Goal: Task Accomplishment & Management: Complete application form

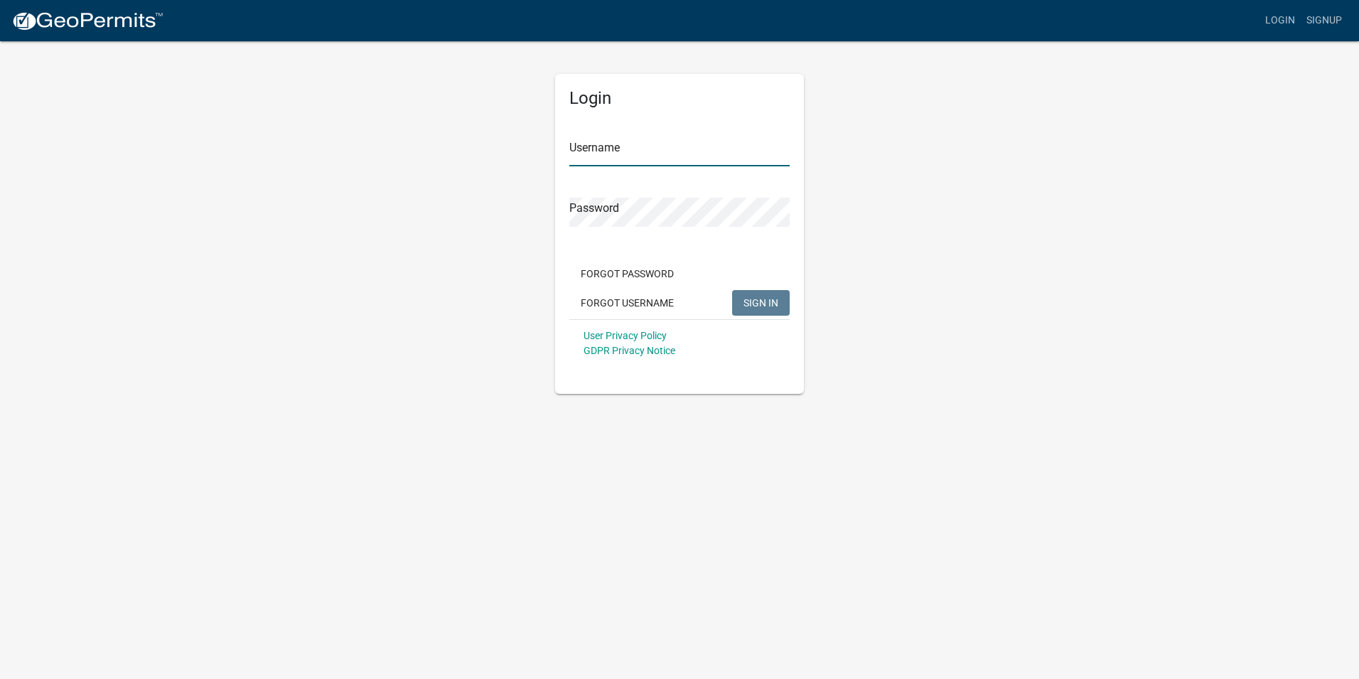
click at [636, 151] on input "Username" at bounding box center [679, 151] width 220 height 29
type input "dcotting"
click at [732, 290] on button "SIGN IN" at bounding box center [761, 303] width 58 height 26
click at [756, 298] on span "SIGN IN" at bounding box center [760, 301] width 35 height 11
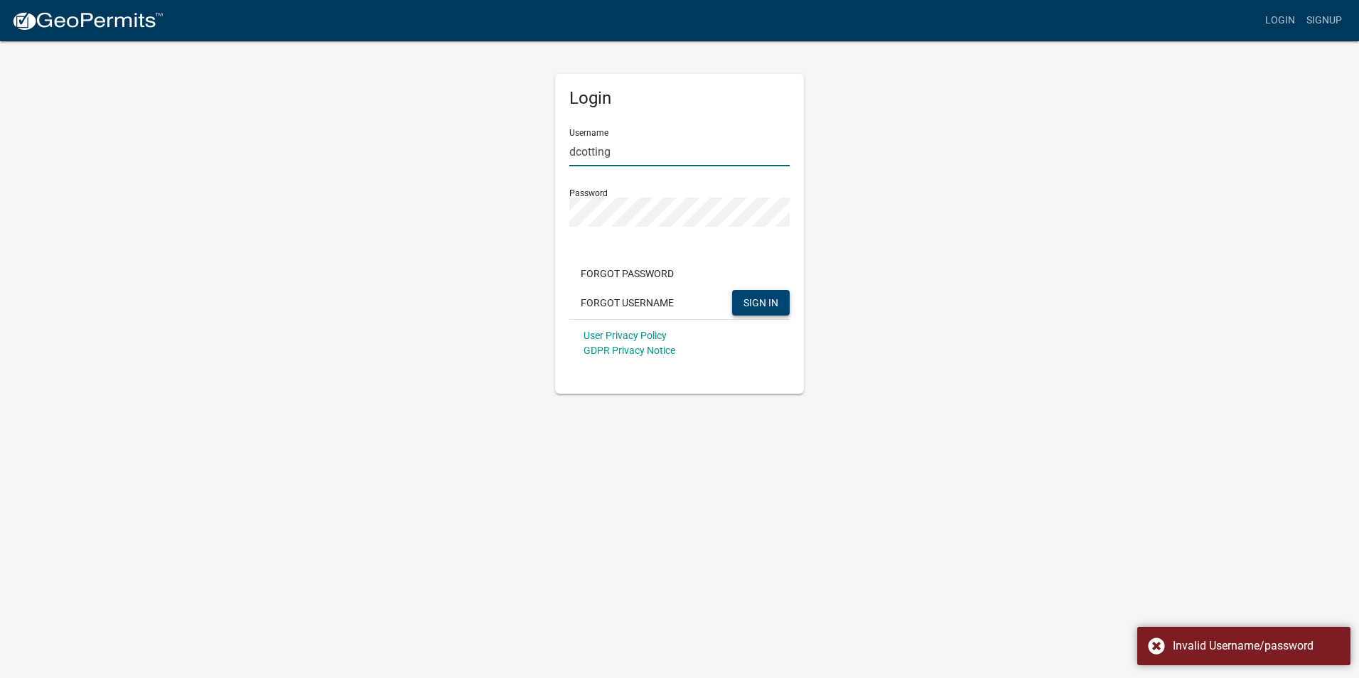
click at [630, 154] on input "dcotting" at bounding box center [679, 151] width 220 height 29
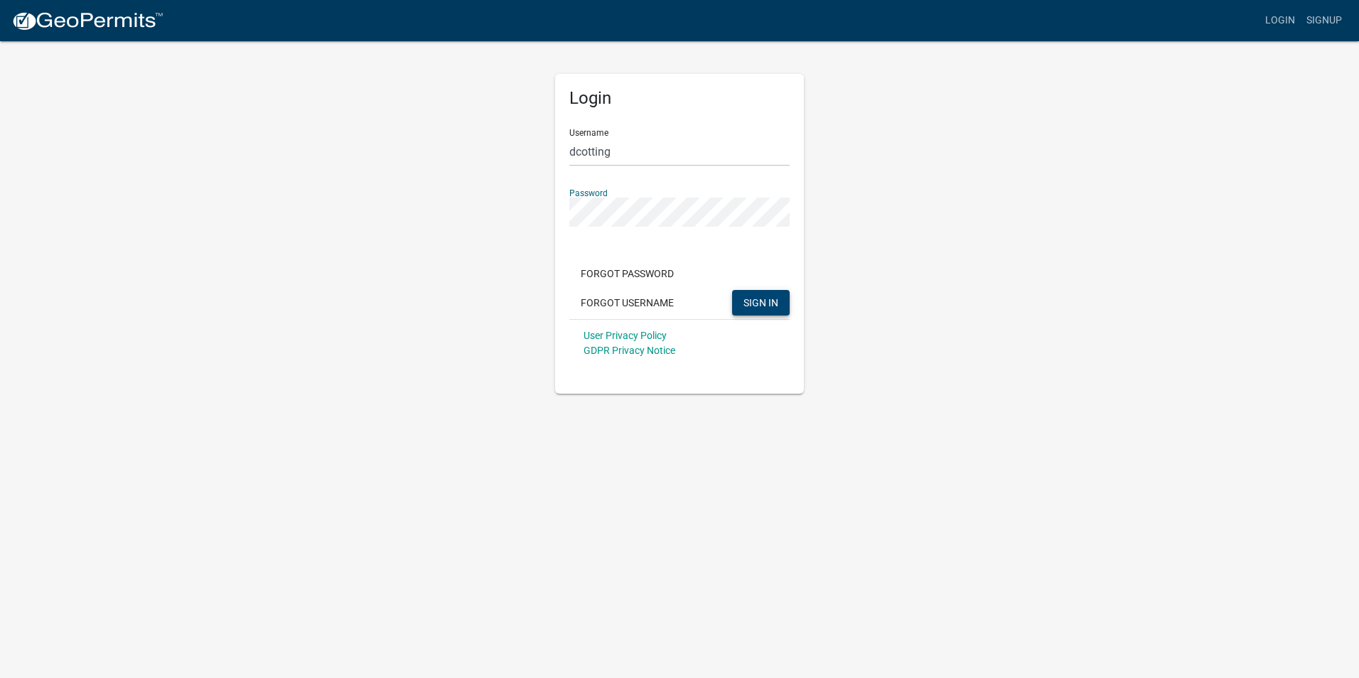
click at [732, 290] on button "SIGN IN" at bounding box center [761, 303] width 58 height 26
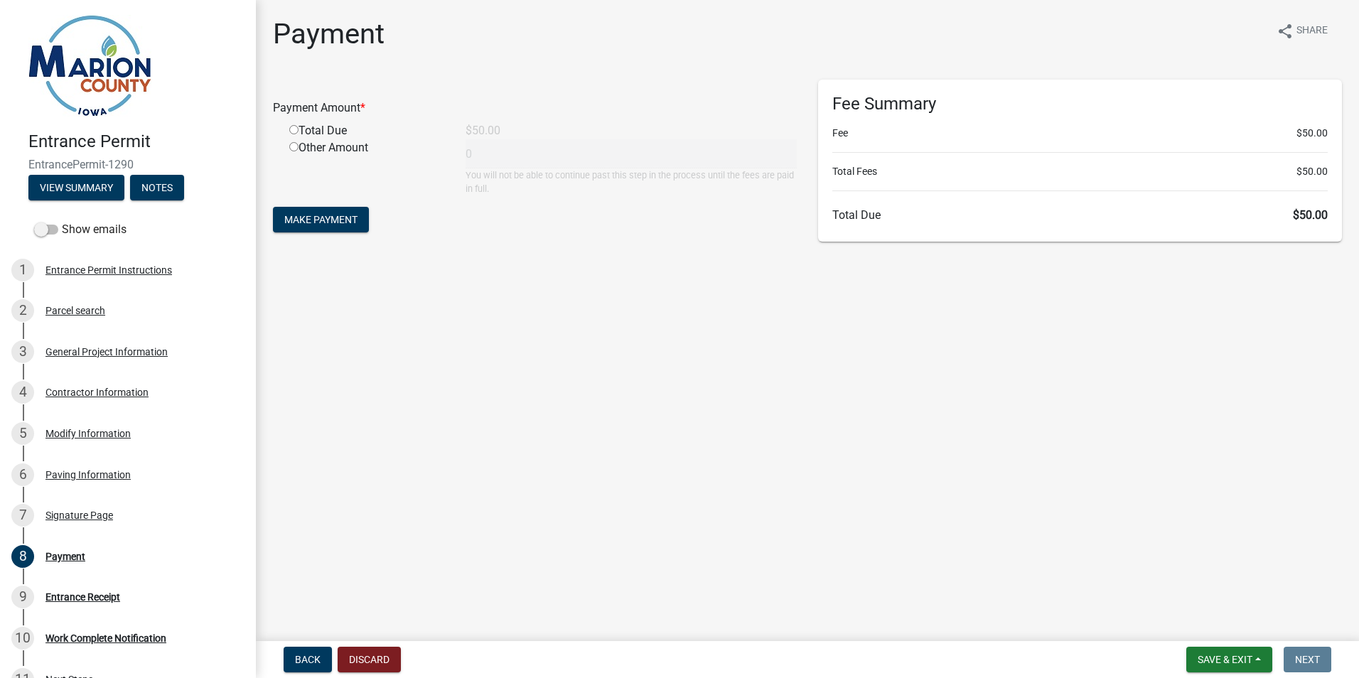
click at [294, 128] on input "radio" at bounding box center [293, 129] width 9 height 9
radio input "true"
type input "50"
click at [326, 213] on button "Make Payment" at bounding box center [321, 220] width 96 height 26
